Goal: Information Seeking & Learning: Learn about a topic

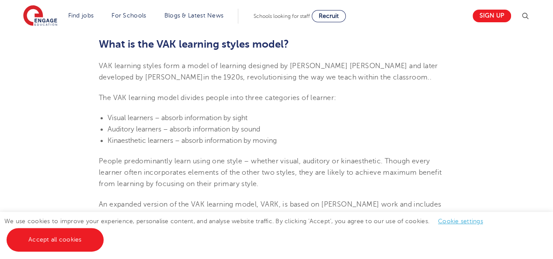
scroll to position [274, 0]
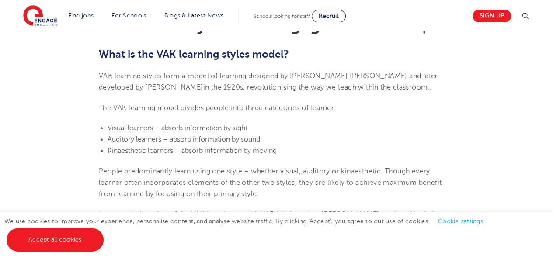
click at [123, 74] on span "VAK learning styles form a model of learning designed by [PERSON_NAME] [PERSON_…" at bounding box center [268, 81] width 339 height 19
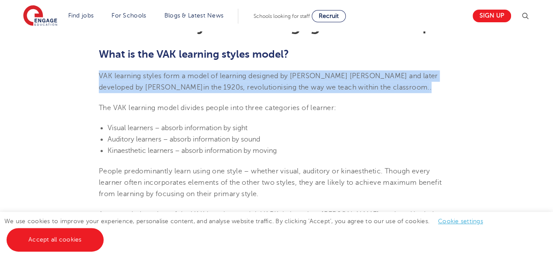
click at [123, 74] on span "VAK learning styles form a model of learning designed by [PERSON_NAME] [PERSON_…" at bounding box center [268, 81] width 339 height 19
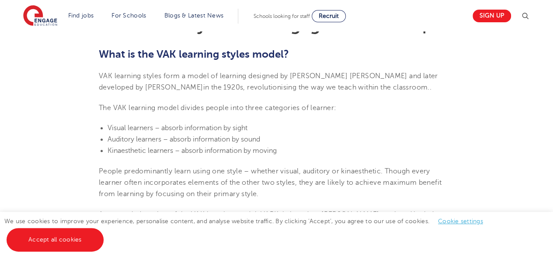
click at [123, 74] on span "VAK learning styles form a model of learning designed by [PERSON_NAME] [PERSON_…" at bounding box center [268, 81] width 339 height 19
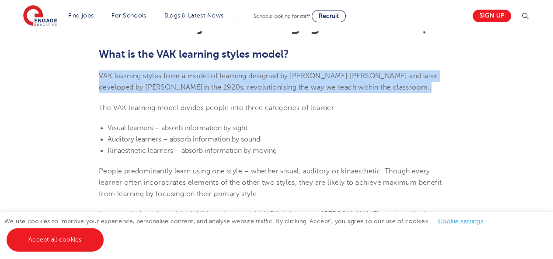
click at [123, 74] on span "VAK learning styles form a model of learning designed by [PERSON_NAME] [PERSON_…" at bounding box center [268, 81] width 339 height 19
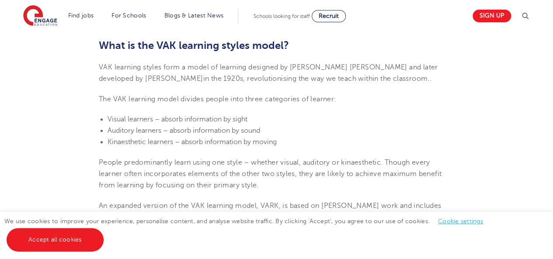
scroll to position [279, 0]
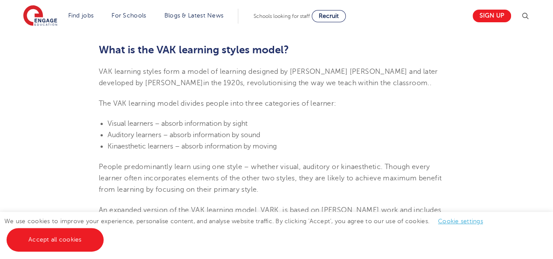
click at [297, 70] on span "VAK learning styles form a model of learning designed by [PERSON_NAME] [PERSON_…" at bounding box center [268, 77] width 339 height 19
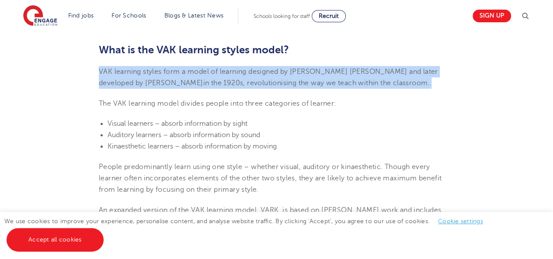
click at [297, 70] on span "VAK learning styles form a model of learning designed by [PERSON_NAME] [PERSON_…" at bounding box center [268, 77] width 339 height 19
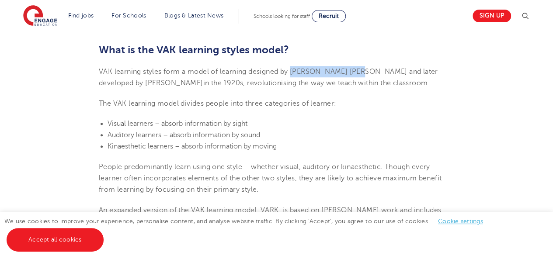
drag, startPoint x: 294, startPoint y: 70, endPoint x: 356, endPoint y: 70, distance: 61.7
click at [356, 70] on span "VAK learning styles form a model of learning designed by [PERSON_NAME] [PERSON_…" at bounding box center [268, 77] width 339 height 19
copy span "[PERSON_NAME] [PERSON_NAME]"
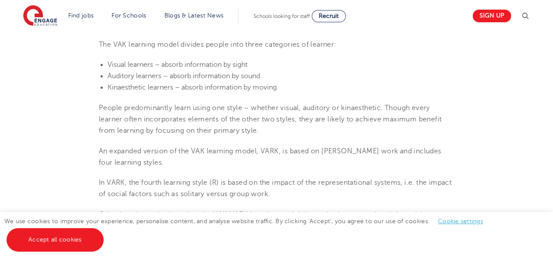
scroll to position [353, 0]
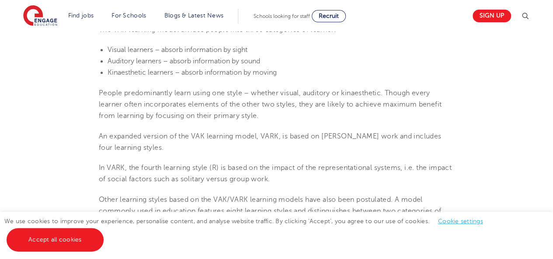
click at [158, 106] on span "People predominantly learn using one style – whether visual, auditory or kinaes…" at bounding box center [270, 104] width 343 height 31
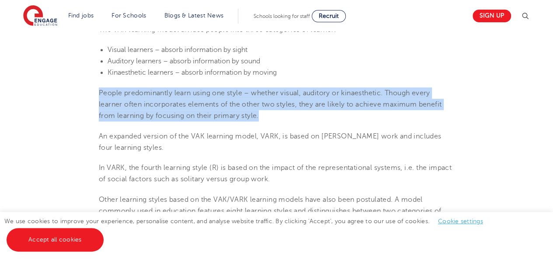
click at [158, 106] on span "People predominantly learn using one style – whether visual, auditory or kinaes…" at bounding box center [270, 104] width 343 height 31
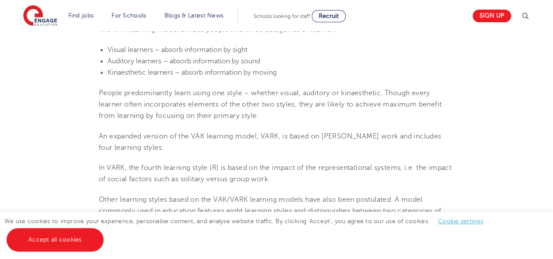
click at [217, 177] on span "In VARK, the fourth learning style (R) is based on the impact of the representa…" at bounding box center [275, 173] width 353 height 19
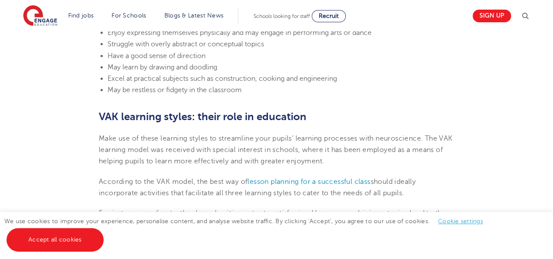
scroll to position [1054, 0]
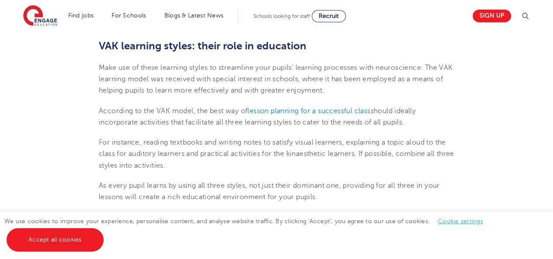
click at [241, 66] on span "Make use of these learning styles to streamline your pupils’ learning processes…" at bounding box center [276, 79] width 354 height 31
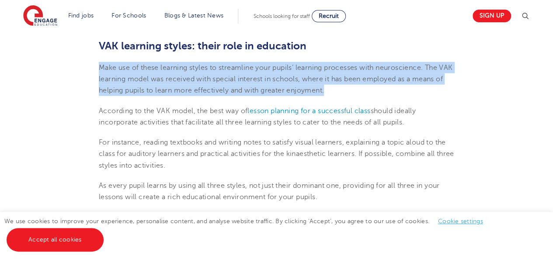
click at [241, 66] on span "Make use of these learning styles to streamline your pupils’ learning processes…" at bounding box center [276, 79] width 354 height 31
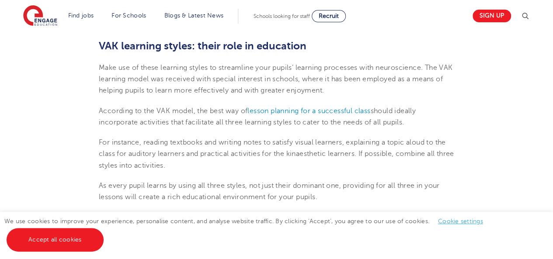
click at [281, 142] on span "For instance, reading textbooks and writing notes to satisfy visual learners, e…" at bounding box center [277, 154] width 356 height 31
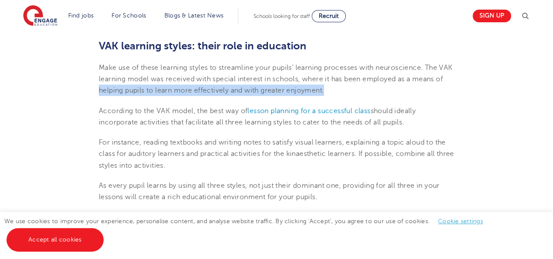
drag, startPoint x: 109, startPoint y: 88, endPoint x: 350, endPoint y: 86, distance: 241.5
click at [350, 86] on p "Make use of these learning styles to streamline your pupils’ learning processes…" at bounding box center [277, 79] width 356 height 35
copy span "helping pupils to learn more effectively and with greater enjoyment."
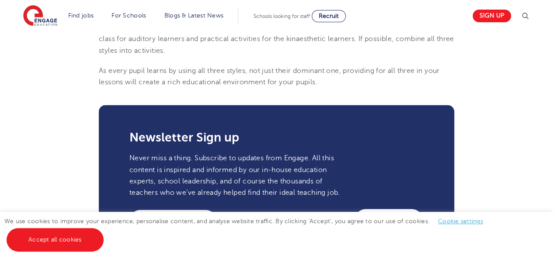
scroll to position [1171, 0]
